Goal: Information Seeking & Learning: Learn about a topic

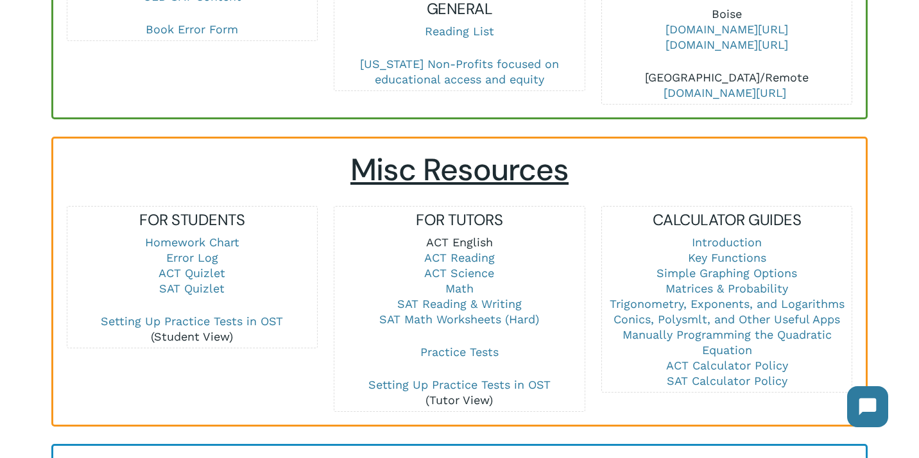
click at [474, 236] on link "ACT English" at bounding box center [459, 242] width 67 height 13
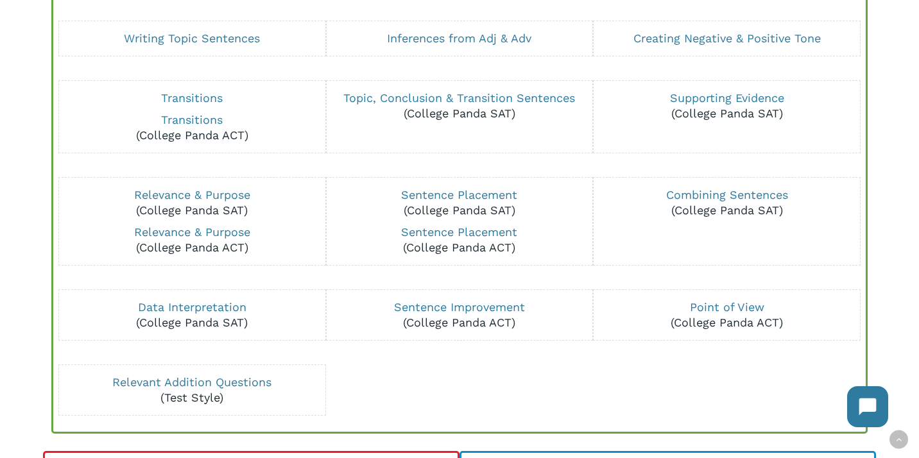
scroll to position [1388, 0]
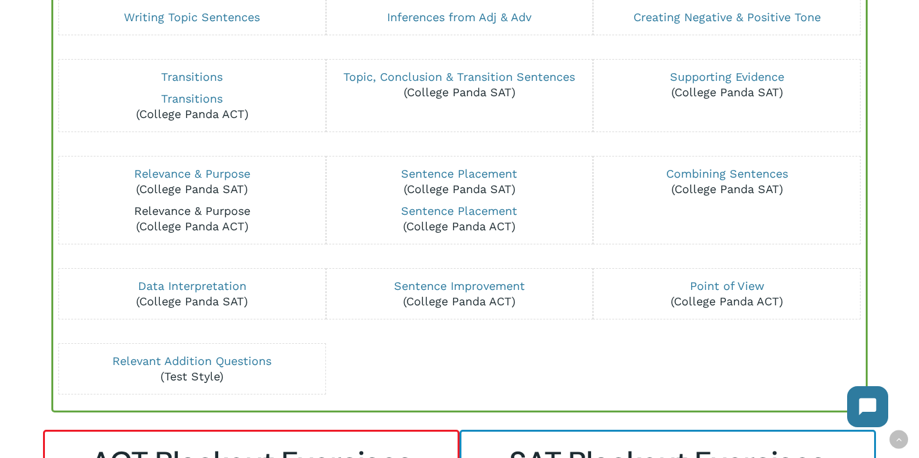
click at [242, 212] on link "Relevance & Purpose" at bounding box center [192, 210] width 116 height 13
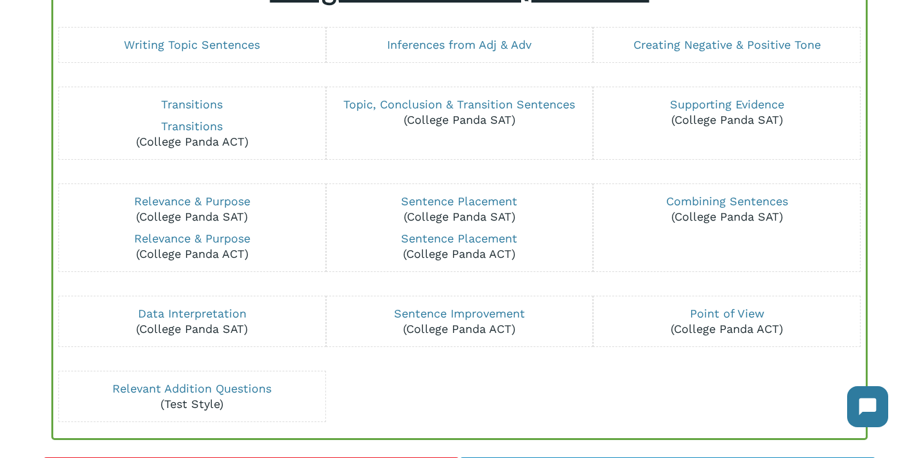
scroll to position [1347, 0]
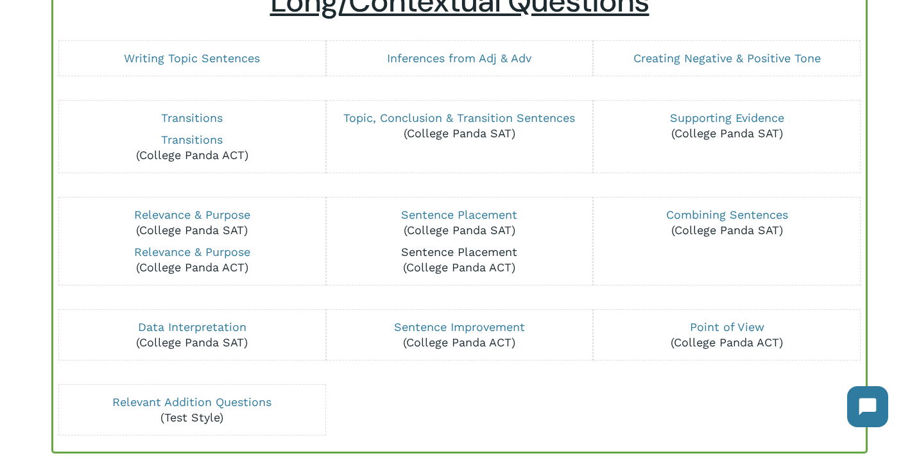
click at [449, 254] on link "Sentence Placement" at bounding box center [459, 251] width 116 height 13
click at [212, 137] on link "Transitions" at bounding box center [192, 139] width 62 height 13
click at [436, 329] on link "Sentence Improvement" at bounding box center [459, 326] width 131 height 13
click at [703, 325] on link "Point of View" at bounding box center [727, 326] width 74 height 13
